Goal: Check status: Check status

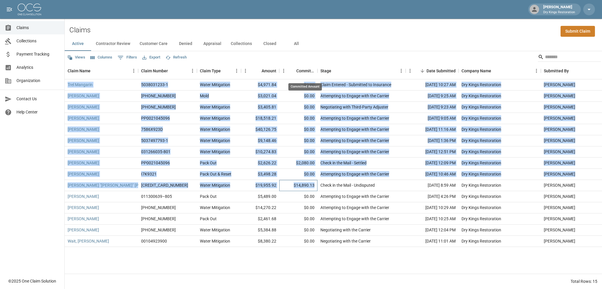
drag, startPoint x: 316, startPoint y: 185, endPoint x: 303, endPoint y: 78, distance: 107.0
click at [303, 78] on div "Claim Name Claim Number Claim Type Amount Committed Amount Stage Date Submitted…" at bounding box center [333, 168] width 537 height 211
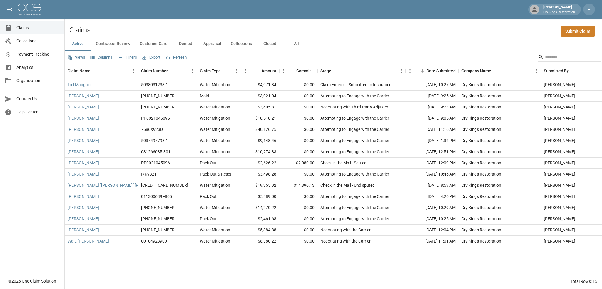
click at [334, 49] on div "Active Contractor Review Customer Care Denied Appraisal Collections Closed All" at bounding box center [333, 44] width 537 height 14
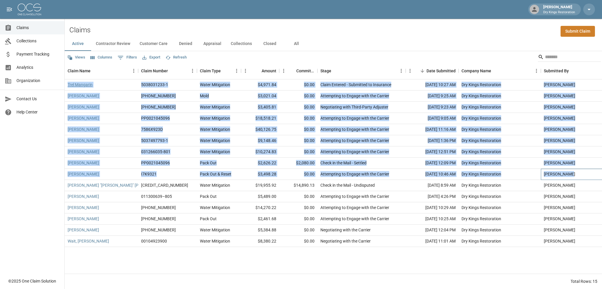
drag, startPoint x: 575, startPoint y: 173, endPoint x: 68, endPoint y: 85, distance: 514.7
click at [68, 85] on div "Trel Mangarin 5038031233-1 Water Mitigation $4,971.84 $0.00 Claim Entered - Sub…" at bounding box center [340, 163] width 550 height 168
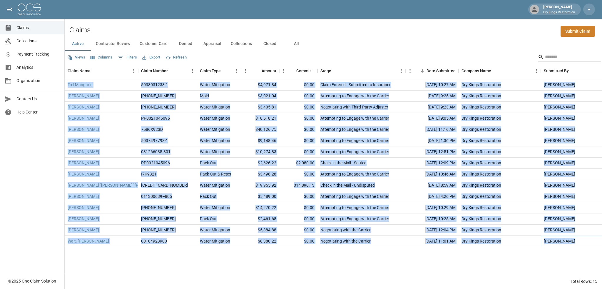
drag, startPoint x: 578, startPoint y: 241, endPoint x: 66, endPoint y: 85, distance: 535.1
click at [66, 85] on div "Trel Mangarin 5038031233-1 Water Mitigation $4,971.84 $0.00 Claim Entered - Sub…" at bounding box center [340, 163] width 550 height 168
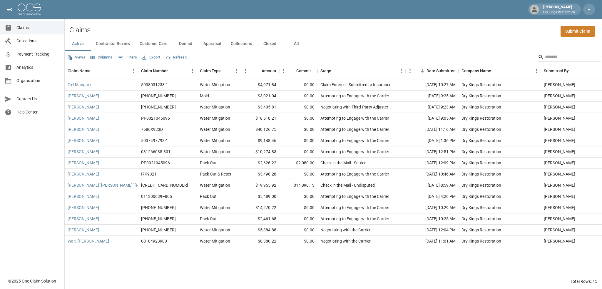
click at [384, 20] on div "Claims Submit Claim" at bounding box center [333, 28] width 537 height 18
click at [19, 138] on div "Claims Collections Payment Tracking Analytics Organization Contact Us Help Cent…" at bounding box center [32, 137] width 64 height 275
click at [29, 66] on span "Analytics" at bounding box center [37, 67] width 43 height 6
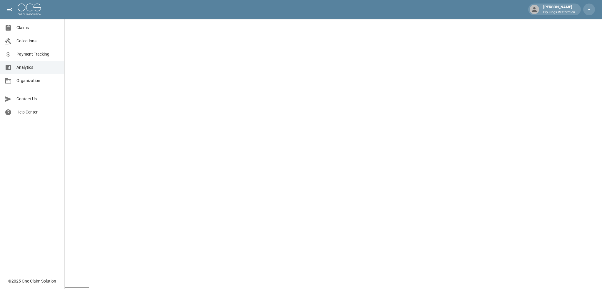
click at [36, 24] on link "Claims" at bounding box center [32, 27] width 64 height 13
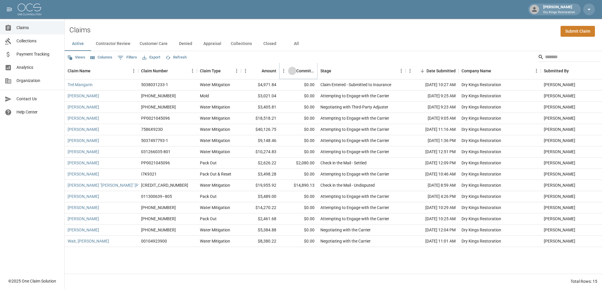
click at [296, 71] on button "Sort" at bounding box center [292, 71] width 8 height 8
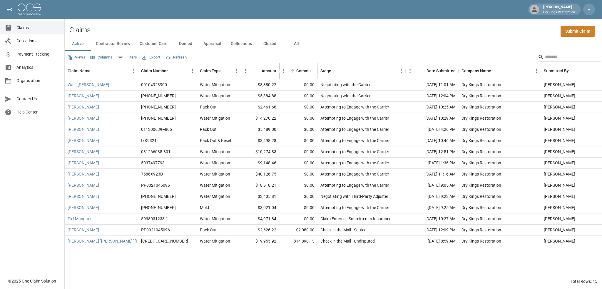
click at [296, 71] on button "Sort" at bounding box center [292, 71] width 8 height 8
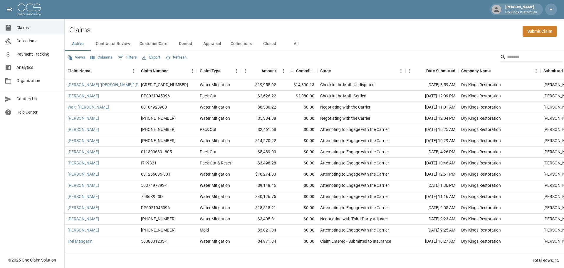
click at [19, 7] on img at bounding box center [30, 10] width 24 height 12
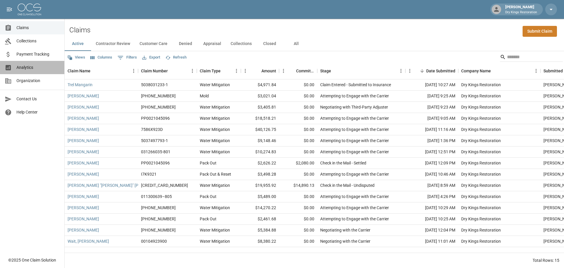
click at [30, 67] on span "Analytics" at bounding box center [37, 67] width 43 height 6
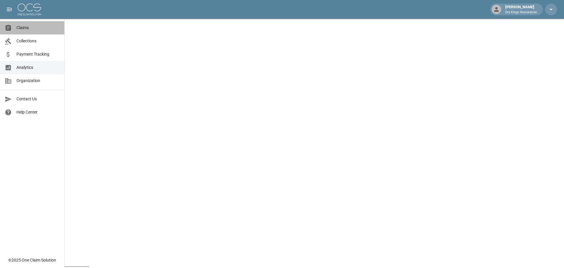
click at [41, 28] on span "Claims" at bounding box center [37, 28] width 43 height 6
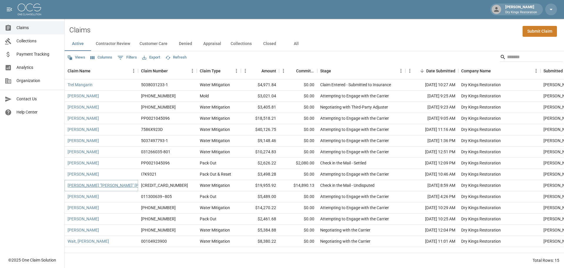
click at [83, 185] on link "[PERSON_NAME] "[PERSON_NAME]" [PERSON_NAME]" at bounding box center [117, 185] width 98 height 6
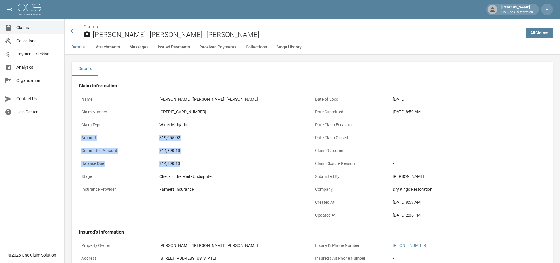
drag, startPoint x: 190, startPoint y: 166, endPoint x: 82, endPoint y: 140, distance: 110.9
click at [82, 140] on div "Name [PERSON_NAME] "[PERSON_NAME]" [PERSON_NAME] Claim Number [CREDIT_CARD_NUMB…" at bounding box center [196, 158] width 234 height 129
click at [82, 140] on p "Amount" at bounding box center [118, 137] width 78 height 11
drag, startPoint x: 82, startPoint y: 140, endPoint x: 186, endPoint y: 165, distance: 107.0
click at [186, 165] on div "Name [PERSON_NAME] "[PERSON_NAME]" [PERSON_NAME] Claim Number [CREDIT_CARD_NUMB…" at bounding box center [196, 158] width 234 height 129
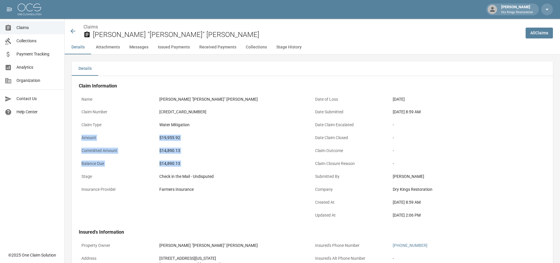
click at [187, 165] on div "$14,890.13" at bounding box center [234, 164] width 151 height 6
drag, startPoint x: 182, startPoint y: 164, endPoint x: 81, endPoint y: 152, distance: 101.6
click at [81, 152] on div "Name [PERSON_NAME] "[PERSON_NAME]" [PERSON_NAME] Claim Number [CREDIT_CARD_NUMB…" at bounding box center [196, 158] width 234 height 129
click at [81, 152] on p "Committed Amount" at bounding box center [118, 150] width 78 height 11
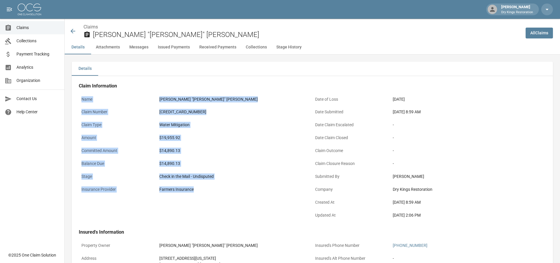
drag, startPoint x: 180, startPoint y: 179, endPoint x: 83, endPoint y: 100, distance: 125.1
click at [83, 100] on div "Name [PERSON_NAME] "[PERSON_NAME]" [PERSON_NAME] Claim Number [CREDIT_CARD_NUMB…" at bounding box center [196, 158] width 234 height 129
click at [83, 100] on p "Name" at bounding box center [118, 99] width 78 height 11
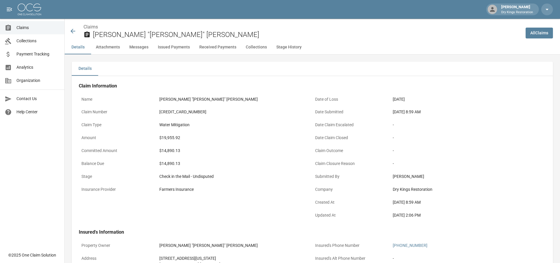
click at [174, 44] on button "Issued Payments" at bounding box center [173, 47] width 41 height 14
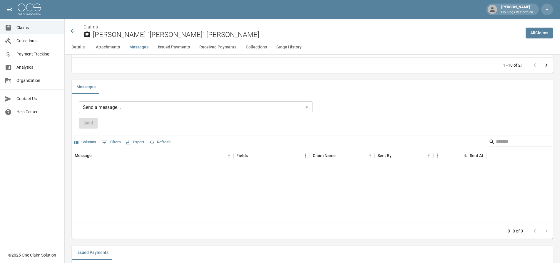
scroll to position [745, 0]
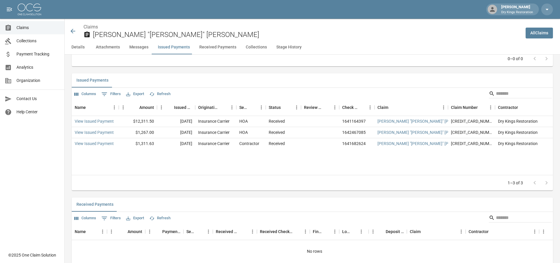
click at [223, 47] on button "Received Payments" at bounding box center [218, 47] width 46 height 14
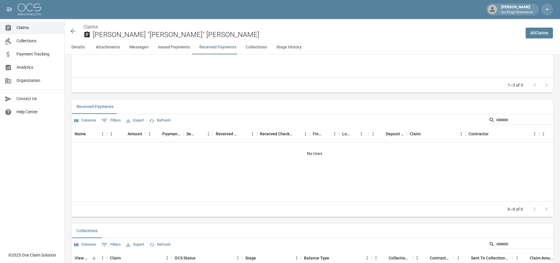
scroll to position [869, 0]
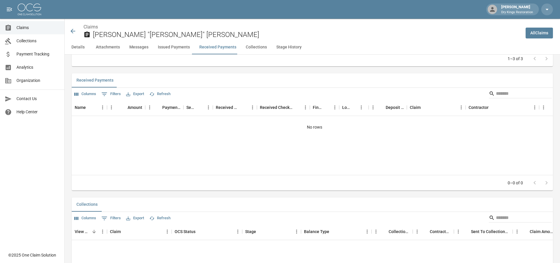
click at [255, 52] on button "Collections" at bounding box center [256, 47] width 31 height 14
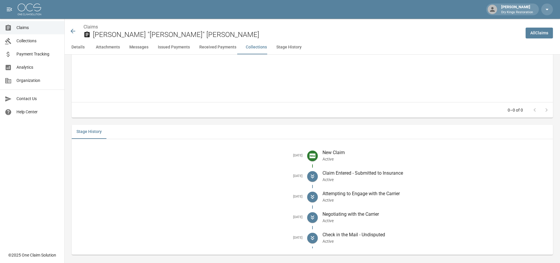
scroll to position [1072, 0]
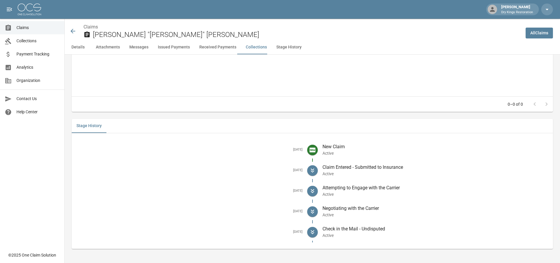
click at [73, 30] on icon at bounding box center [72, 31] width 7 height 7
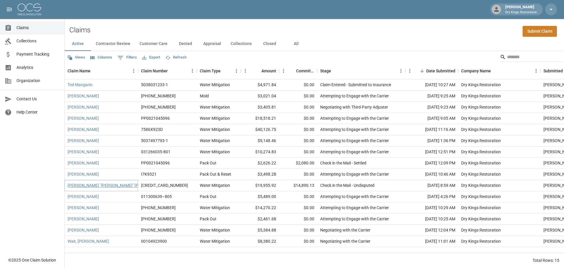
click at [98, 183] on link "[PERSON_NAME] "[PERSON_NAME]" [PERSON_NAME]" at bounding box center [117, 185] width 98 height 6
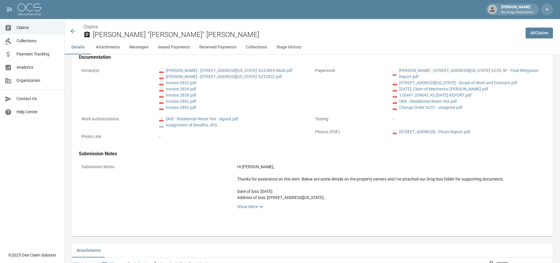
scroll to position [235, 0]
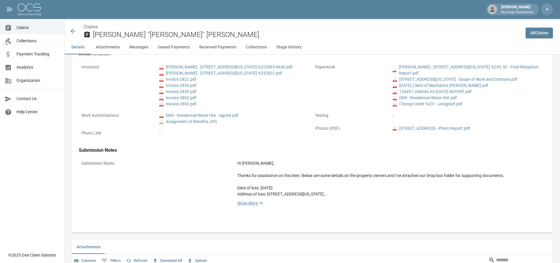
click at [258, 204] on link "Show More" at bounding box center [390, 203] width 306 height 7
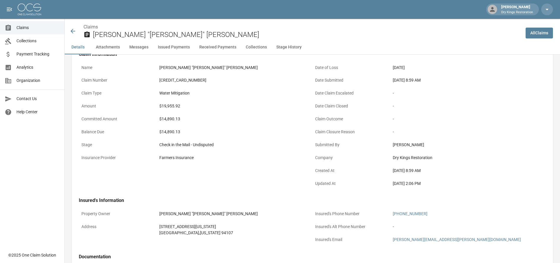
scroll to position [0, 0]
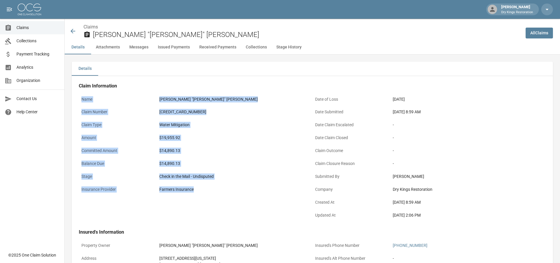
drag, startPoint x: 197, startPoint y: 192, endPoint x: 81, endPoint y: 103, distance: 145.9
click at [81, 103] on div "Name [PERSON_NAME] "[PERSON_NAME]" [PERSON_NAME] Claim Number [CREDIT_CARD_NUMB…" at bounding box center [196, 158] width 234 height 129
click at [81, 103] on p "Name" at bounding box center [118, 99] width 78 height 11
drag, startPoint x: 82, startPoint y: 100, endPoint x: 203, endPoint y: 195, distance: 153.3
click at [203, 195] on div "Name [PERSON_NAME] "[PERSON_NAME]" [PERSON_NAME] Claim Number [CREDIT_CARD_NUMB…" at bounding box center [196, 158] width 234 height 129
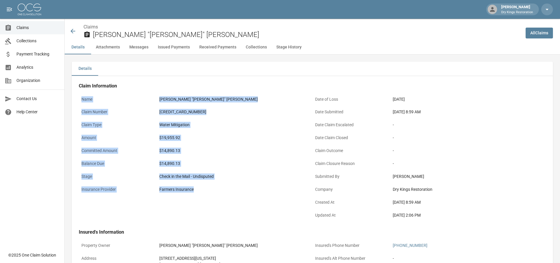
click at [203, 195] on div "Farmers Insurance" at bounding box center [235, 189] width 156 height 11
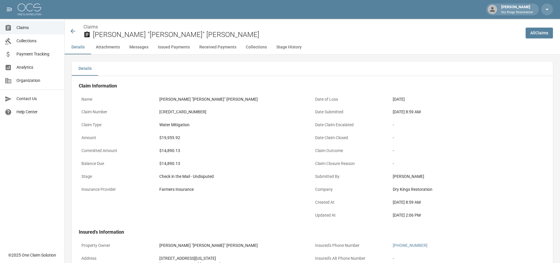
drag, startPoint x: 439, startPoint y: 219, endPoint x: 81, endPoint y: 100, distance: 377.3
click at [81, 100] on div "Name [PERSON_NAME] "[PERSON_NAME]" [PERSON_NAME] Claim Number [CREDIT_CARD_NUMB…" at bounding box center [312, 158] width 467 height 129
click at [99, 101] on p "Name" at bounding box center [118, 99] width 78 height 11
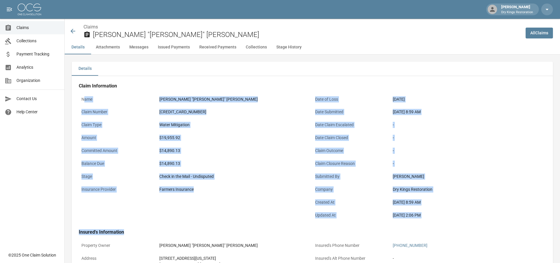
drag, startPoint x: 83, startPoint y: 101, endPoint x: 441, endPoint y: 225, distance: 379.0
click at [444, 218] on div "[DATE] 2:06 PM" at bounding box center [468, 216] width 151 height 6
click at [443, 218] on div "[DATE] 2:06 PM" at bounding box center [468, 216] width 151 height 6
click at [443, 216] on div "[DATE] 2:06 PM" at bounding box center [468, 216] width 151 height 6
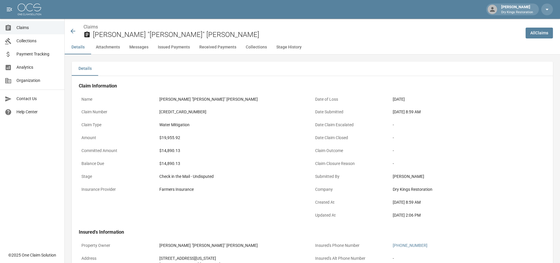
drag, startPoint x: 436, startPoint y: 216, endPoint x: 82, endPoint y: 101, distance: 372.1
click at [82, 101] on div "Name [PERSON_NAME] "[PERSON_NAME]" [PERSON_NAME] Claim Number [CREDIT_CARD_NUMB…" at bounding box center [312, 158] width 467 height 129
click at [82, 101] on p "Name" at bounding box center [118, 99] width 78 height 11
drag, startPoint x: 437, startPoint y: 215, endPoint x: 83, endPoint y: 97, distance: 373.1
click at [83, 97] on div "Name [PERSON_NAME] "[PERSON_NAME]" [PERSON_NAME] Claim Number [CREDIT_CARD_NUMB…" at bounding box center [312, 158] width 467 height 129
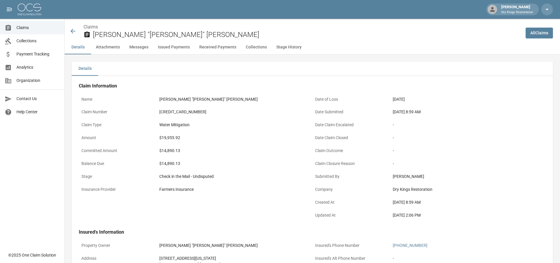
click at [83, 97] on p "Name" at bounding box center [118, 99] width 78 height 11
